Goal: Navigation & Orientation: Find specific page/section

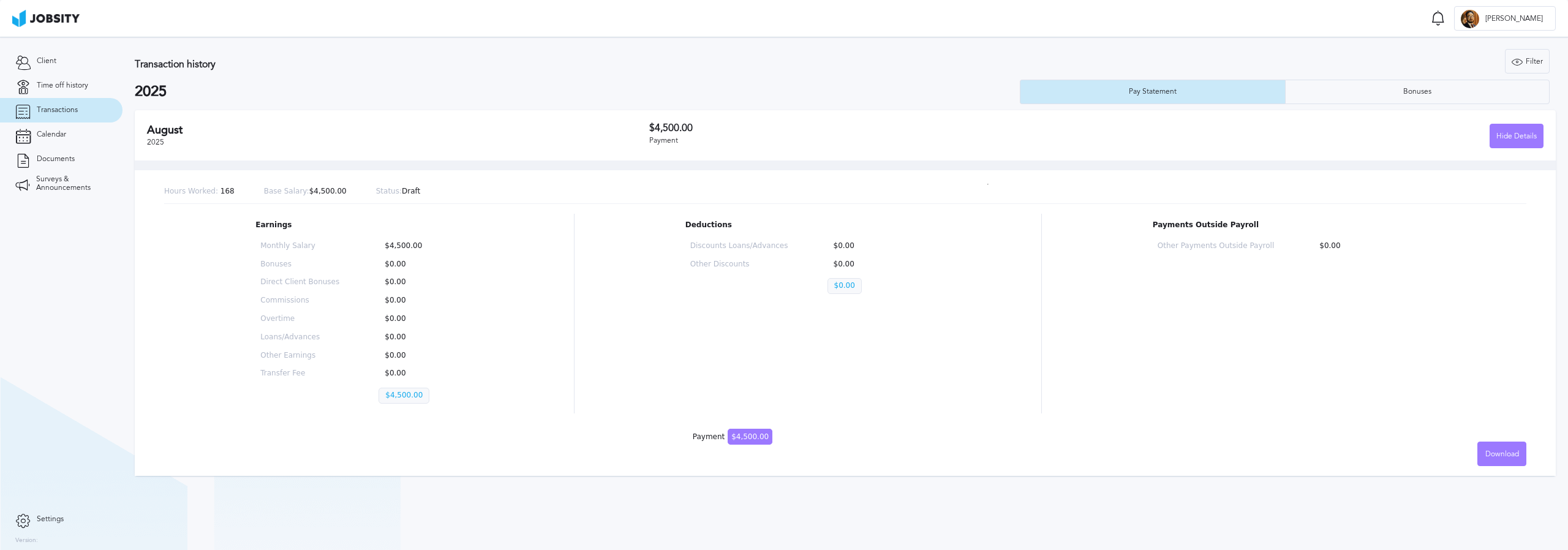
click at [1413, 111] on div "[DATE] $4,500.00 Payment Hide Details" at bounding box center [845, 135] width 1421 height 50
click at [1412, 107] on section "Transaction history Filter Years 2025 2025 Pay Statement Bonuses [DATE] $4,500.…" at bounding box center [845, 259] width 1446 height 445
click at [1390, 97] on div "Bonuses" at bounding box center [1418, 92] width 264 height 25
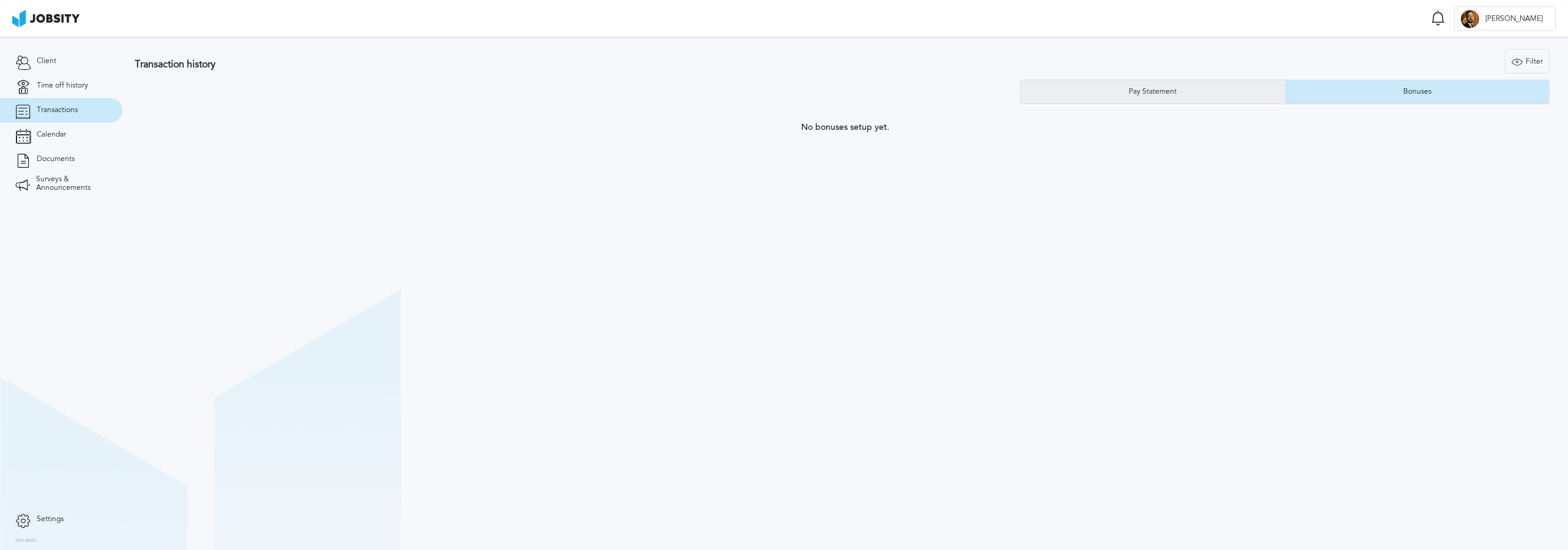
click at [1189, 100] on div "Pay Statement" at bounding box center [1153, 92] width 265 height 25
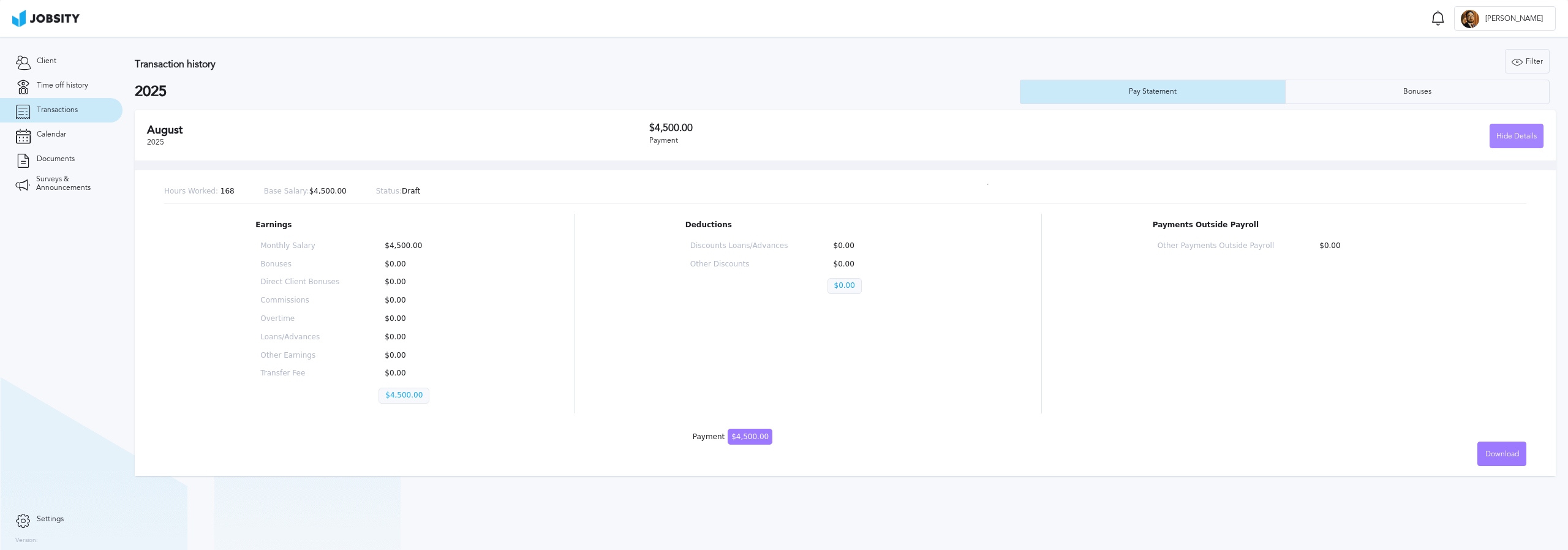
click at [1527, 146] on div "Hide Details" at bounding box center [1516, 137] width 52 height 25
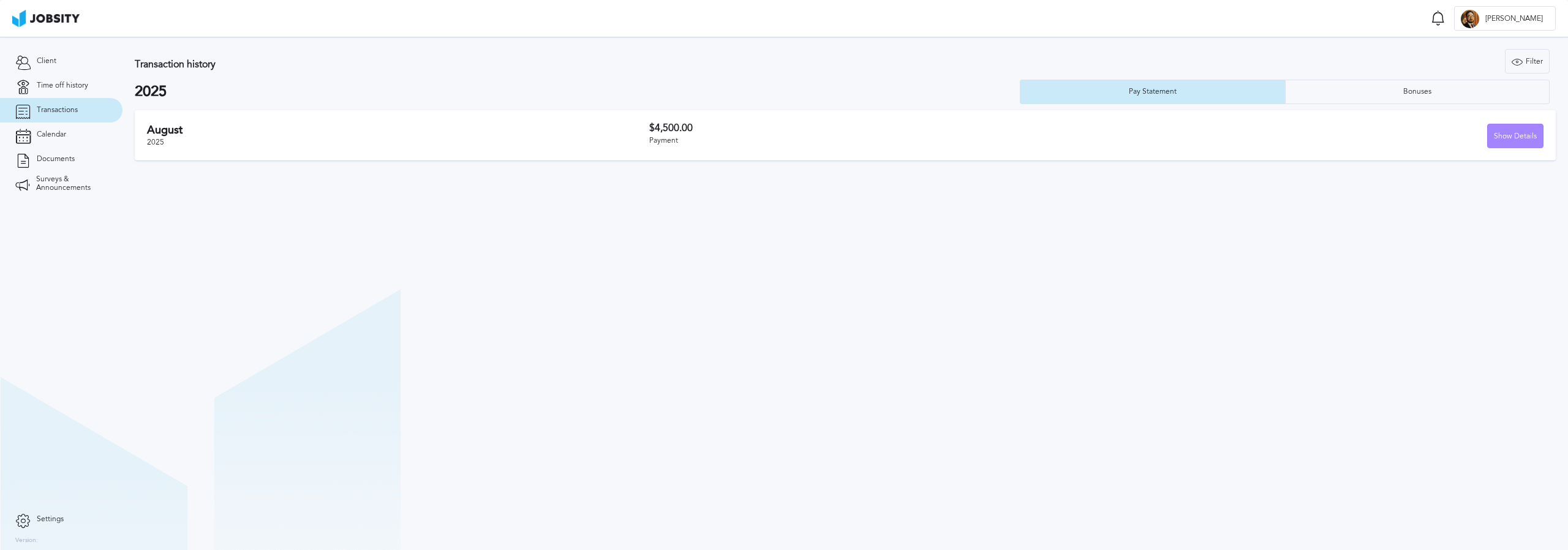
click at [1522, 135] on div "Show Details" at bounding box center [1515, 137] width 55 height 25
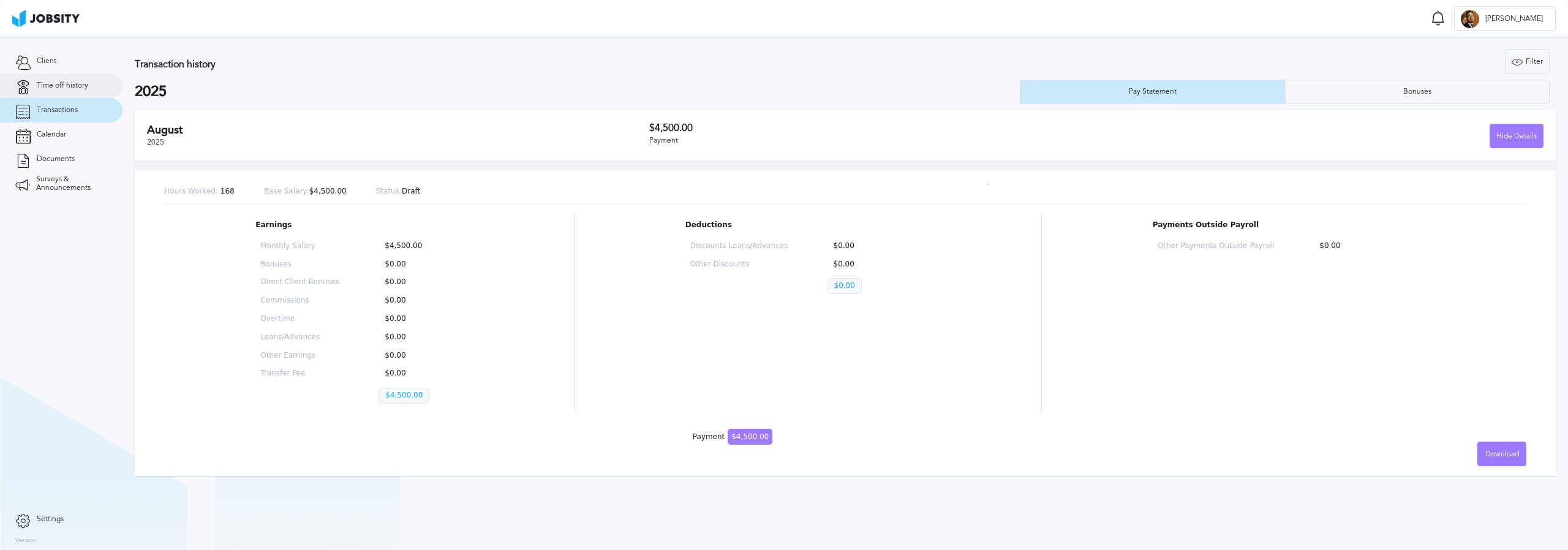
click at [68, 95] on link "Time off history" at bounding box center [61, 85] width 123 height 25
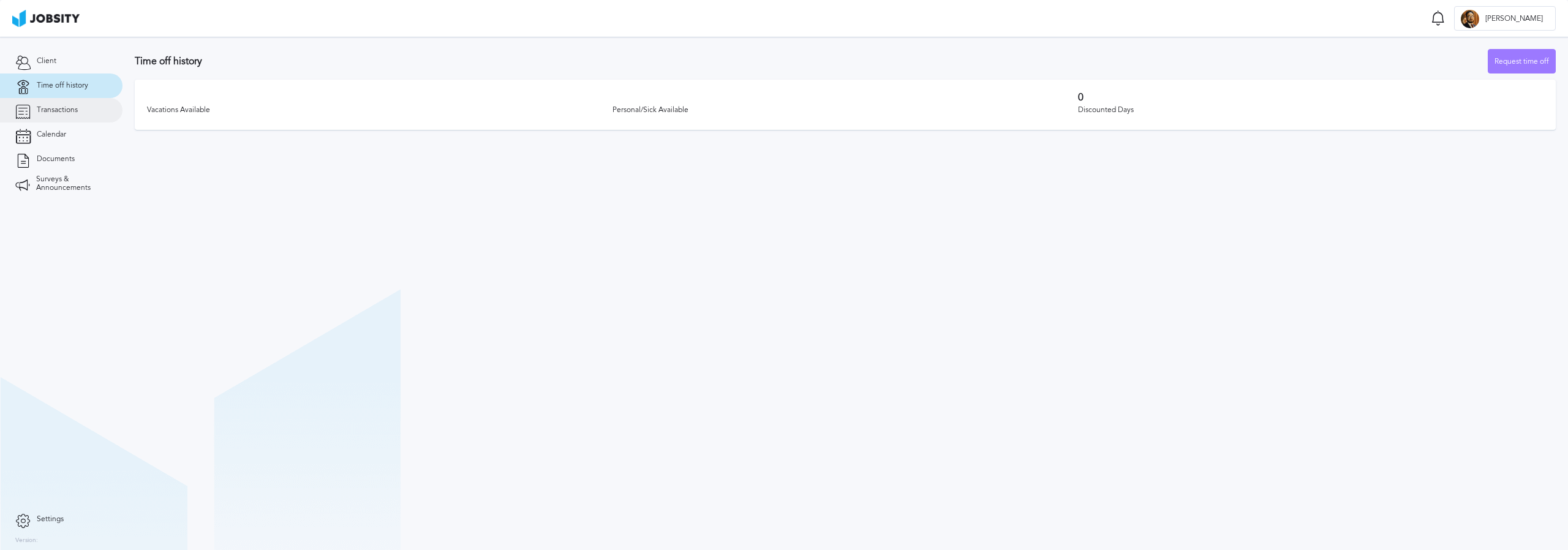
click at [71, 113] on span "Transactions" at bounding box center [57, 111] width 41 height 9
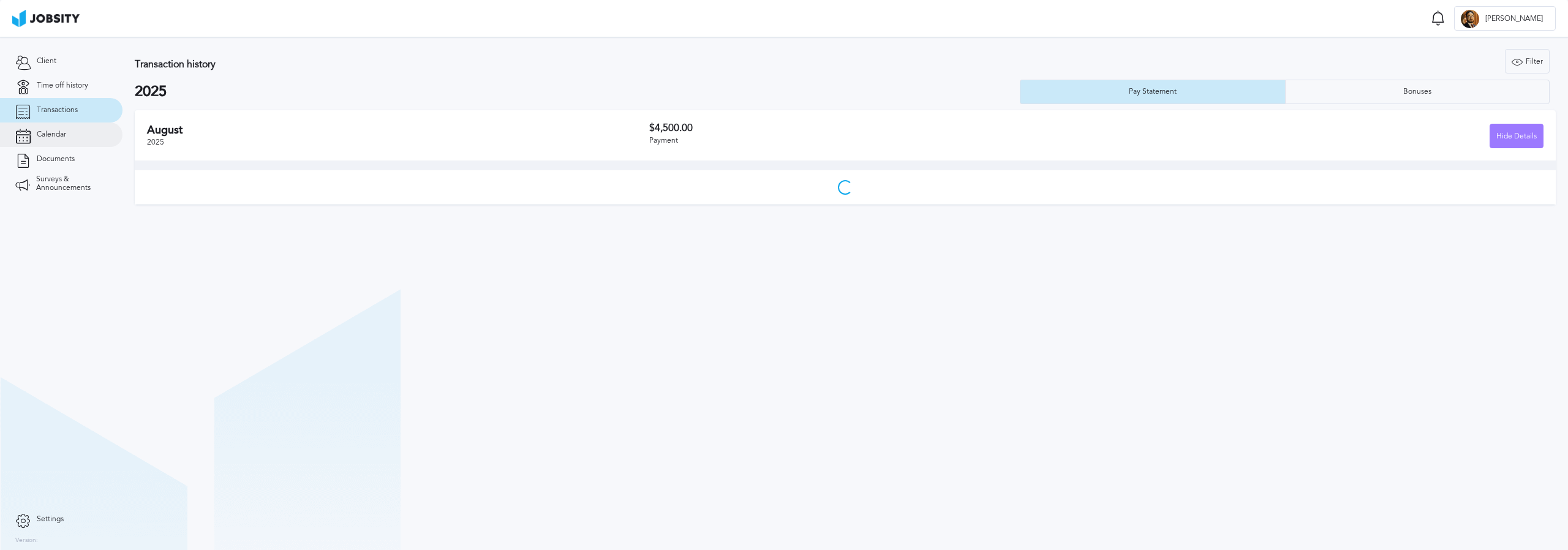
click at [71, 126] on link "Calendar" at bounding box center [61, 135] width 123 height 25
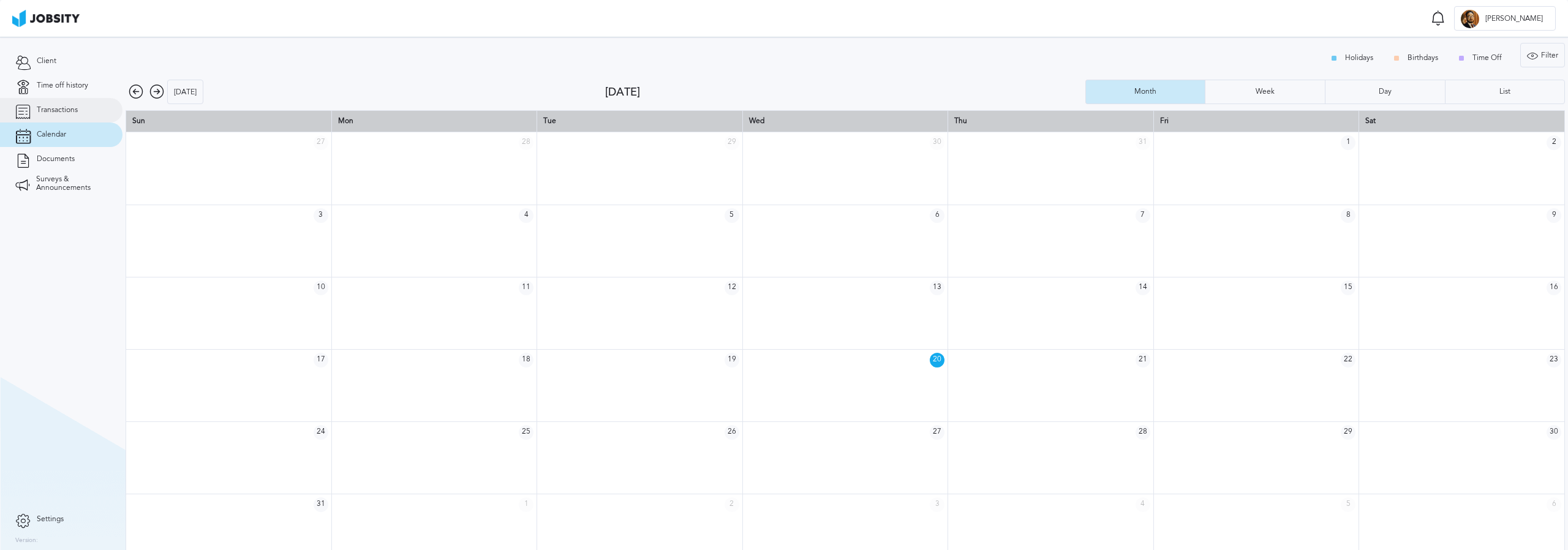
click at [75, 109] on span "Transactions" at bounding box center [57, 111] width 41 height 9
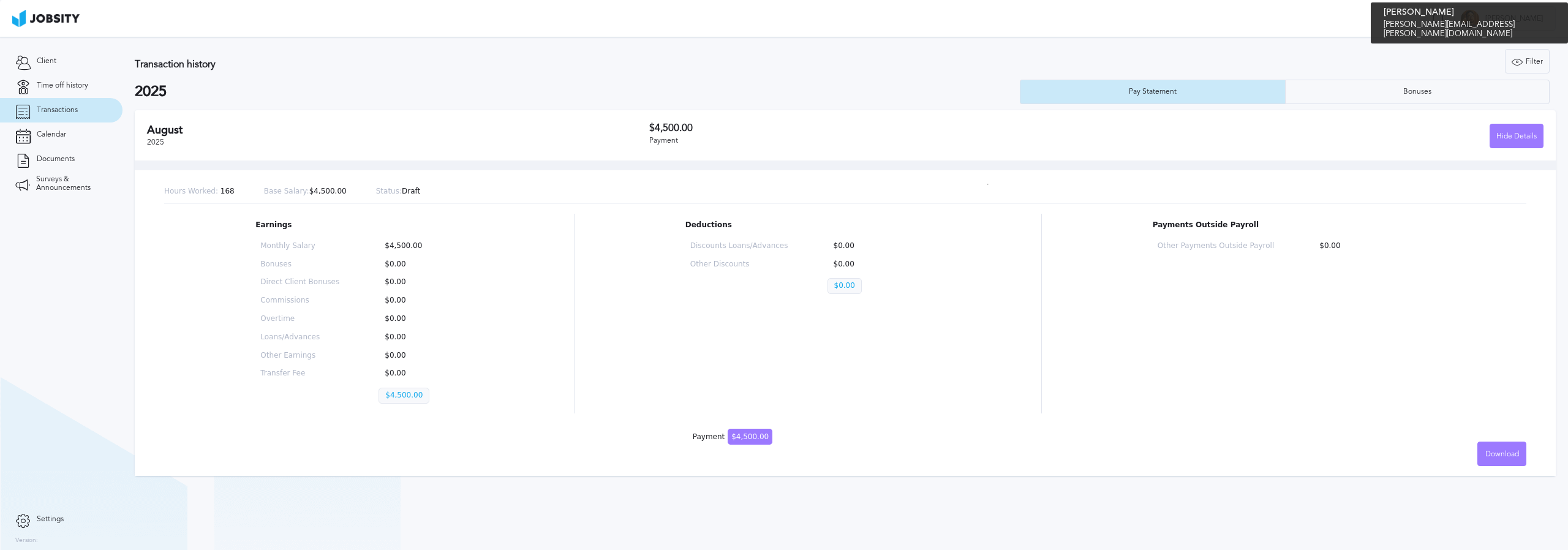
click at [1531, 30] on div "[PERSON_NAME]" at bounding box center [1505, 19] width 101 height 25
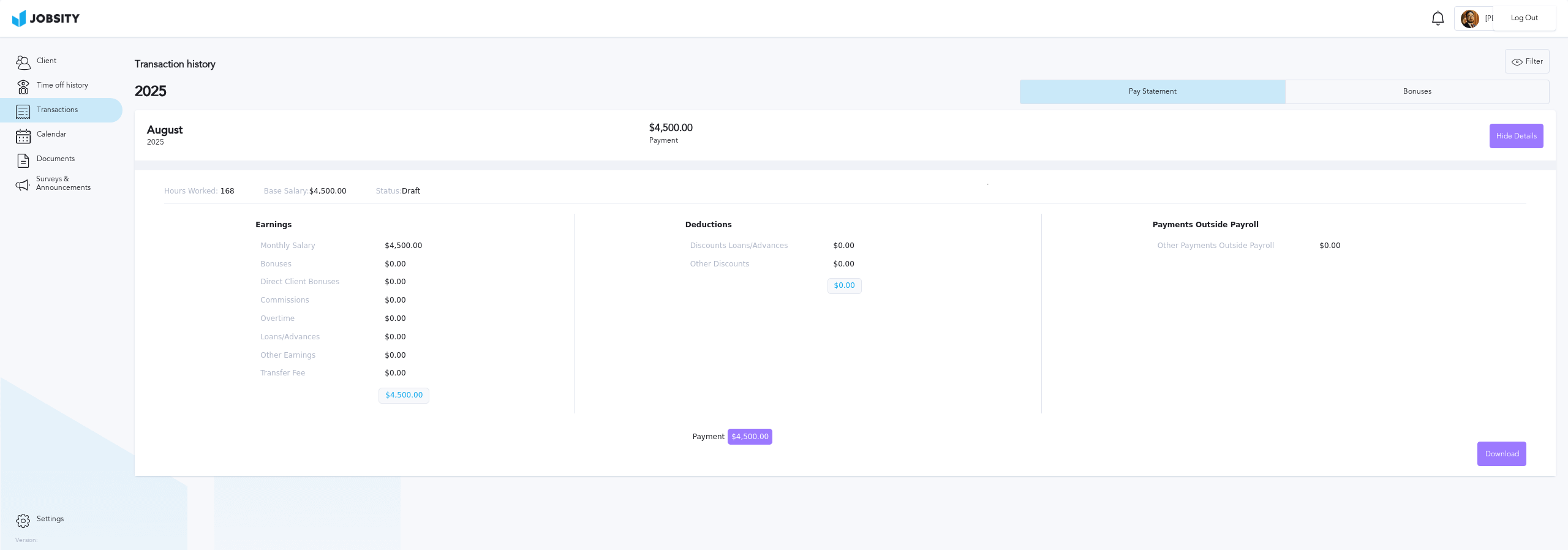
click at [1239, 28] on div "Log Out" at bounding box center [784, 275] width 1568 height 550
click at [89, 66] on link "Client" at bounding box center [61, 61] width 123 height 25
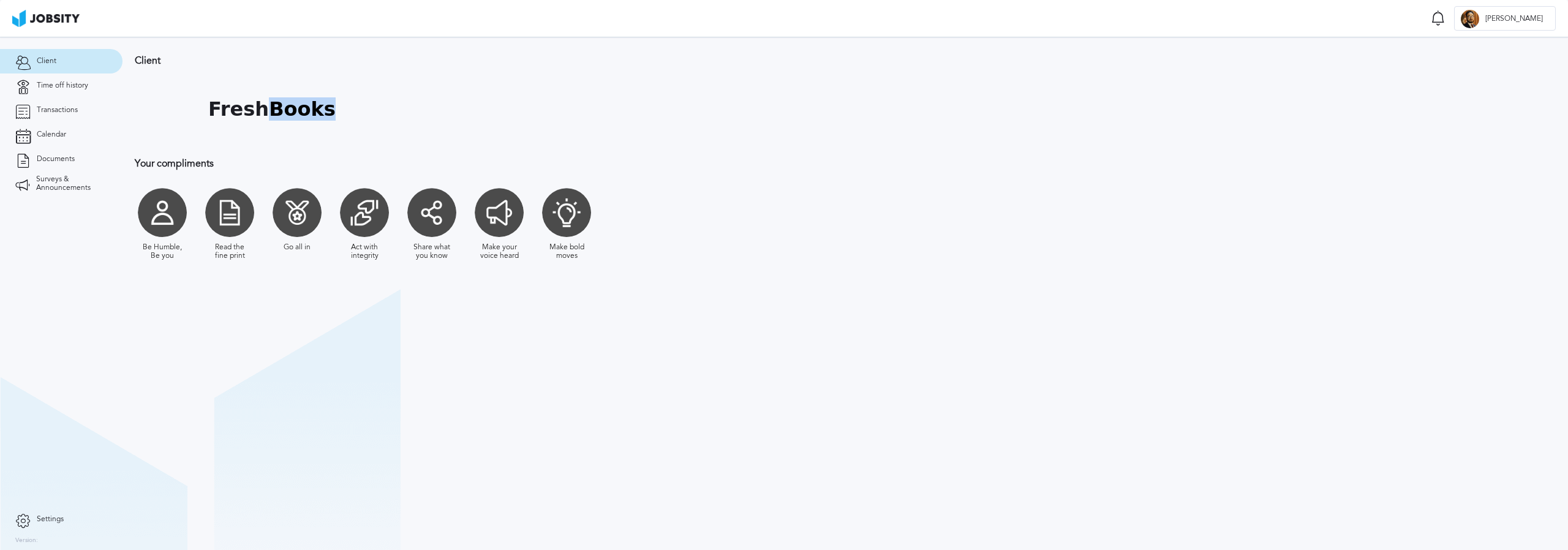
click at [424, 107] on div "FreshBooks" at bounding box center [467, 109] width 665 height 61
drag, startPoint x: 376, startPoint y: 109, endPoint x: 226, endPoint y: 111, distance: 150.0
click at [307, 116] on div "FreshBooks" at bounding box center [467, 109] width 665 height 61
